Goal: Navigation & Orientation: Find specific page/section

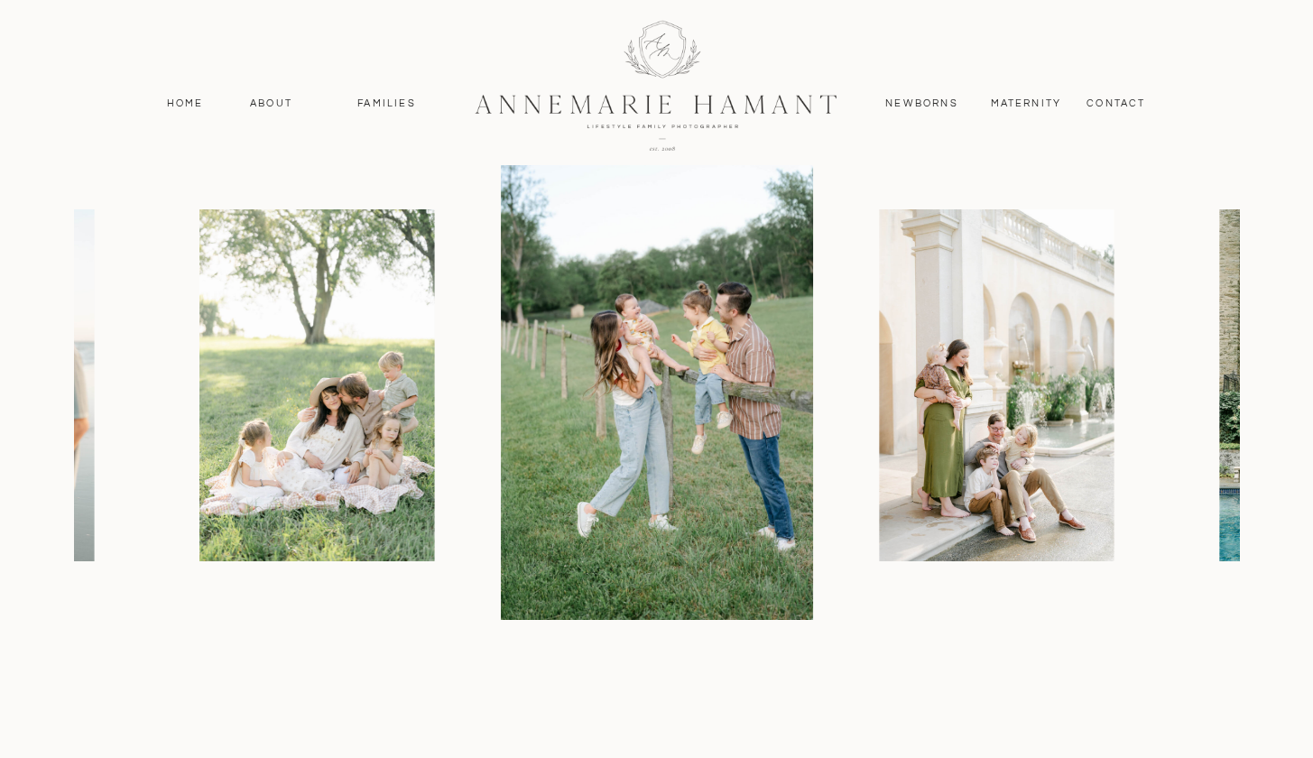
scroll to position [2224, 0]
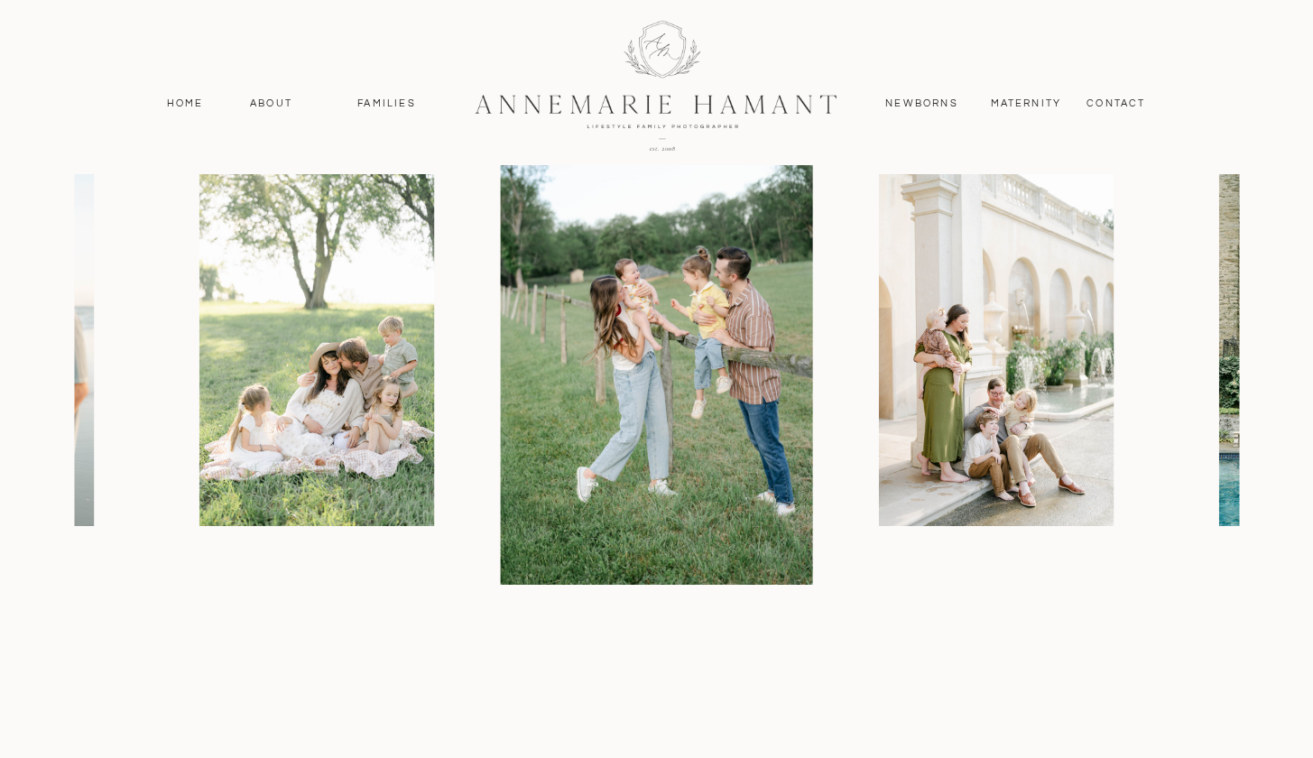
click at [325, 376] on img at bounding box center [316, 350] width 235 height 352
click at [649, 467] on img at bounding box center [656, 350] width 313 height 469
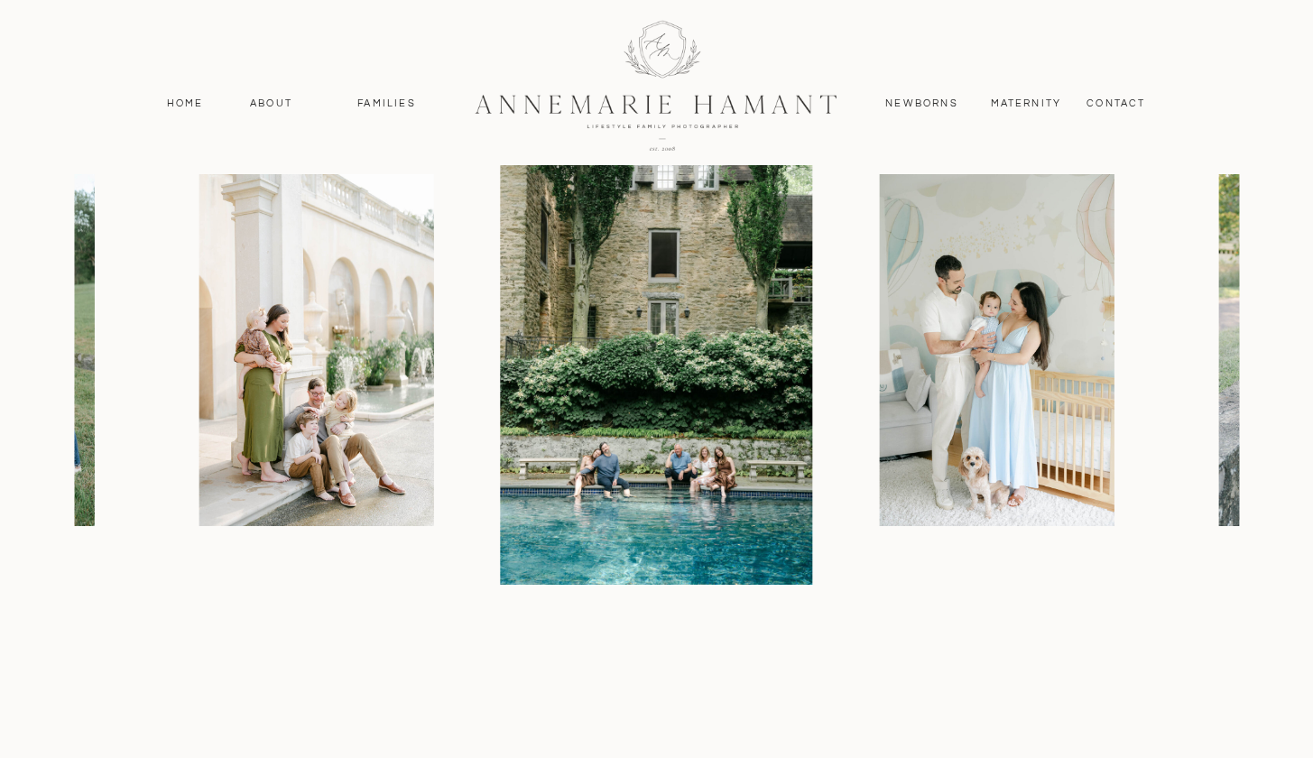
click at [190, 117] on div at bounding box center [402, 350] width 1165 height 469
click at [193, 98] on nav "Home" at bounding box center [185, 104] width 53 height 16
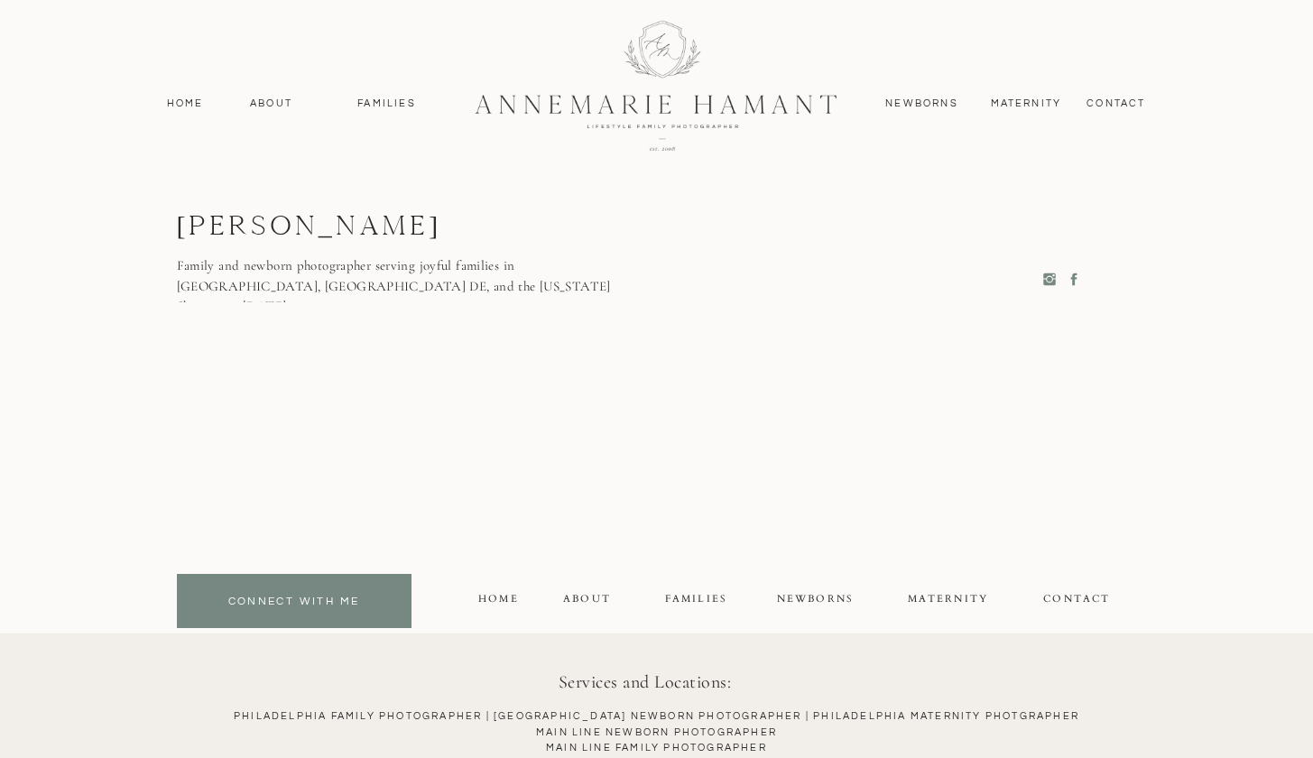
scroll to position [9632, 0]
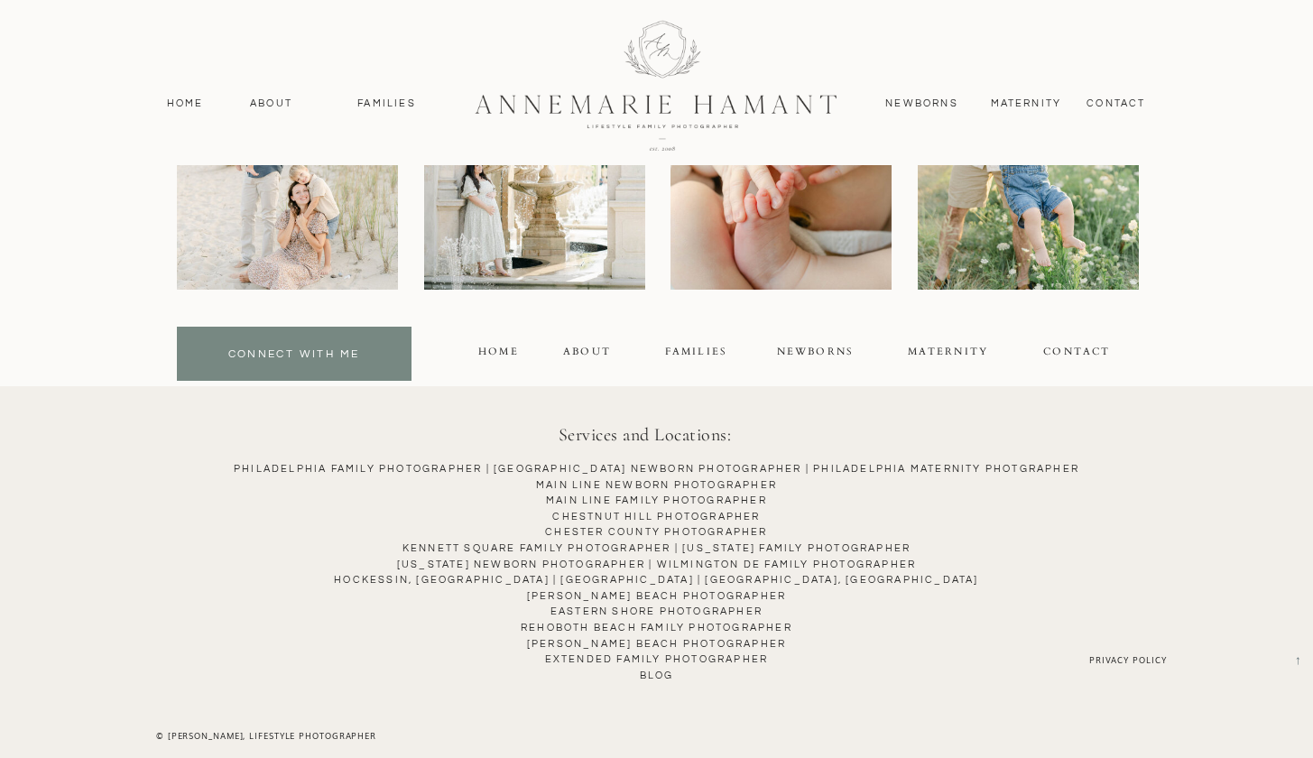
click at [666, 498] on p "Philadelphia Family Photographer | [GEOGRAPHIC_DATA] NEWBORN PHOTOGRAPHER | Phi…" at bounding box center [656, 587] width 1262 height 253
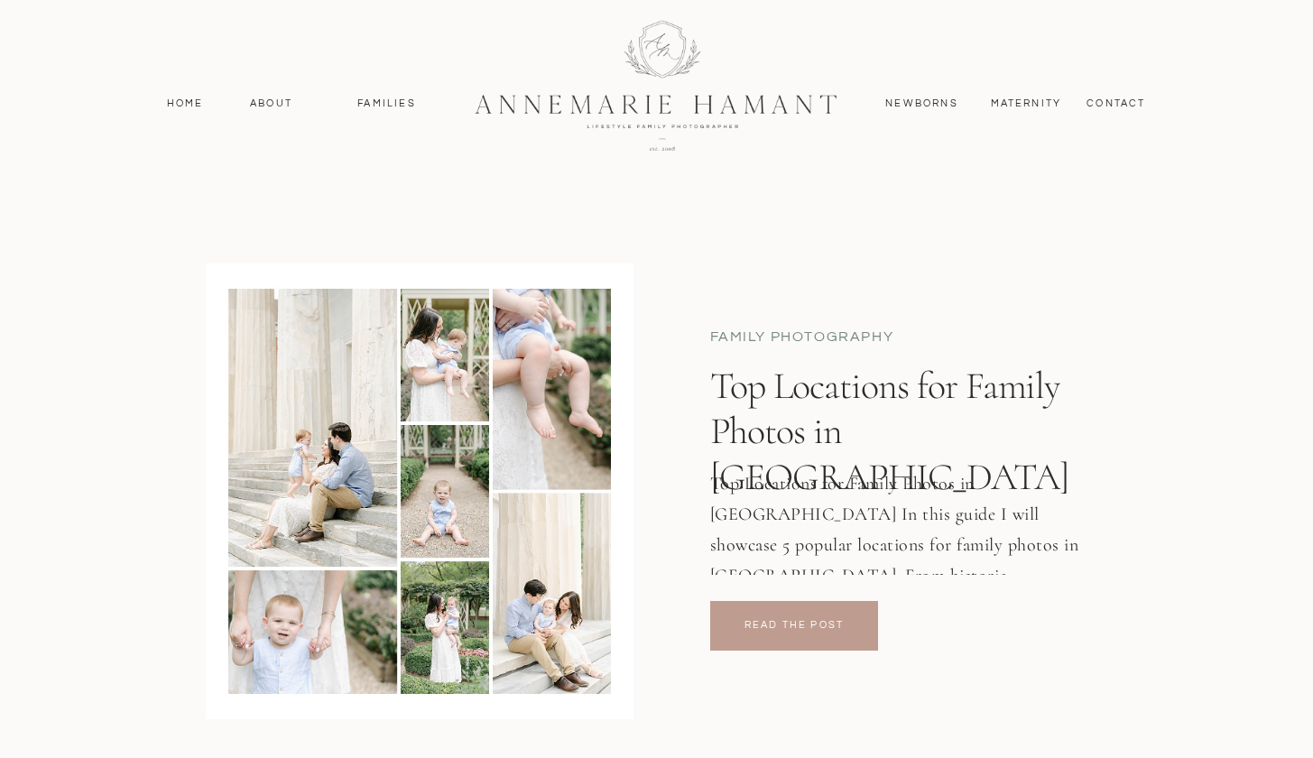
scroll to position [5447, 0]
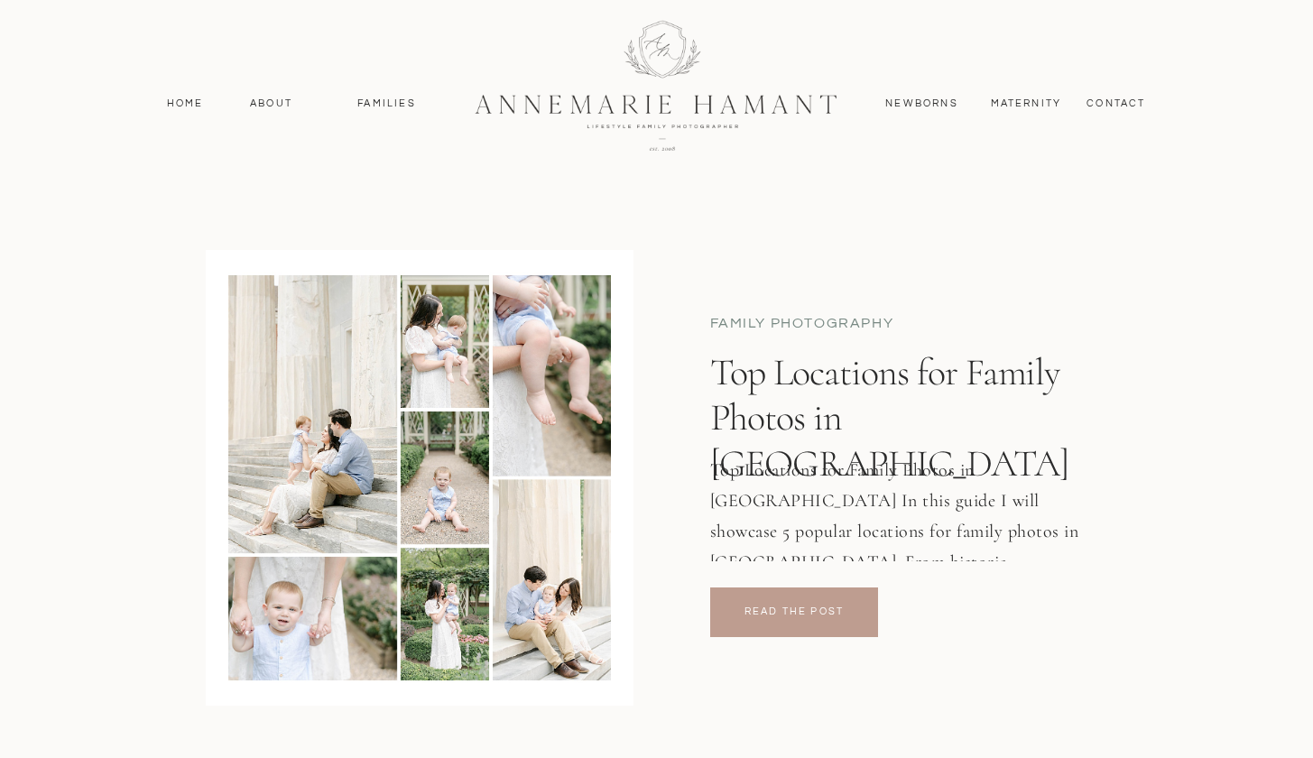
click at [846, 633] on div at bounding box center [794, 612] width 168 height 50
click at [789, 603] on div at bounding box center [794, 612] width 168 height 50
click at [785, 615] on p "read the post" at bounding box center [794, 611] width 115 height 14
